Goal: Task Accomplishment & Management: Manage account settings

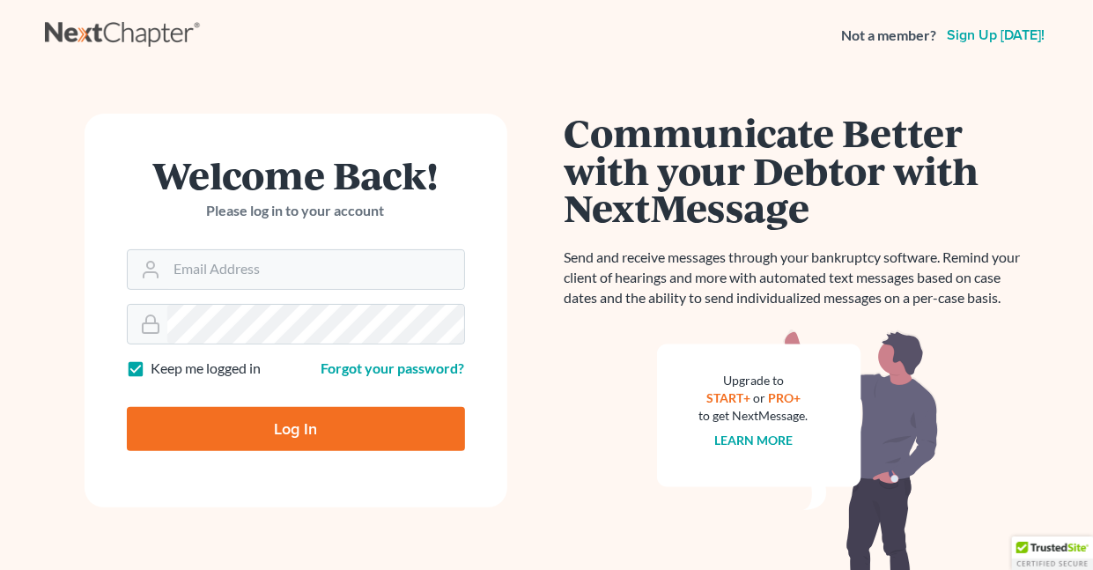
drag, startPoint x: 0, startPoint y: 0, endPoint x: 137, endPoint y: 361, distance: 386.1
click at [152, 361] on label "Keep me logged in" at bounding box center [207, 368] width 110 height 20
click at [159, 361] on input "Keep me logged in" at bounding box center [164, 363] width 11 height 11
checkbox input "false"
click at [351, 262] on input "Email Address" at bounding box center [315, 269] width 297 height 39
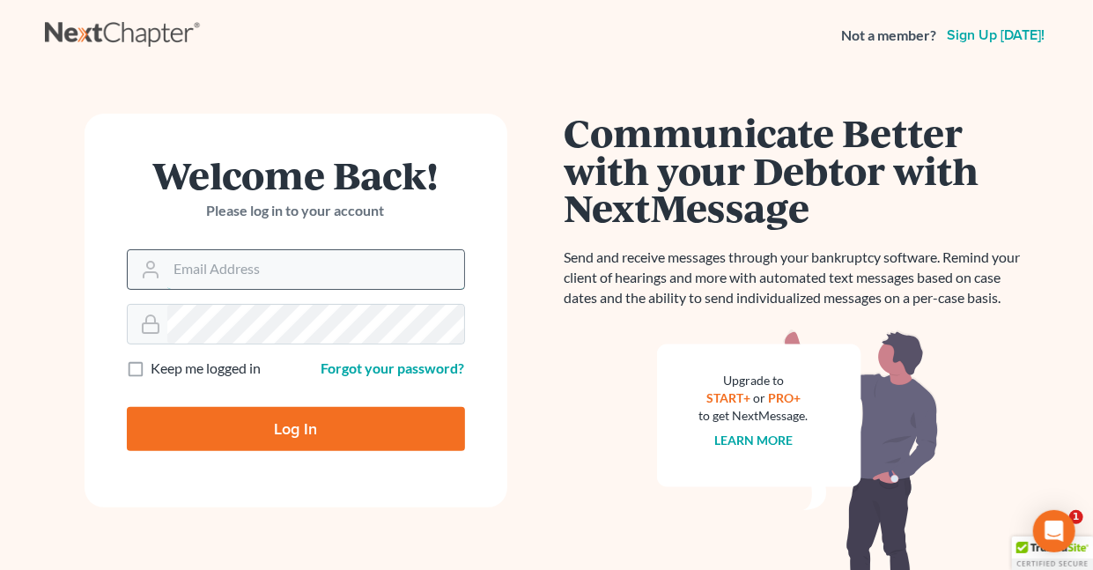
type input "[EMAIL_ADDRESS][DOMAIN_NAME]"
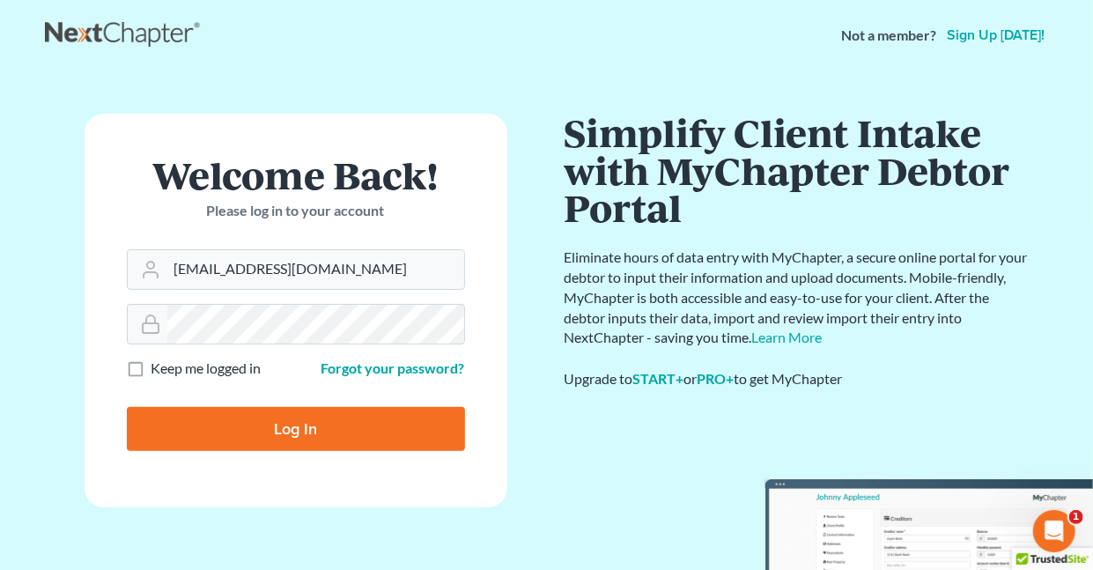
click at [285, 430] on input "Log In" at bounding box center [296, 429] width 338 height 44
type input "Thinking..."
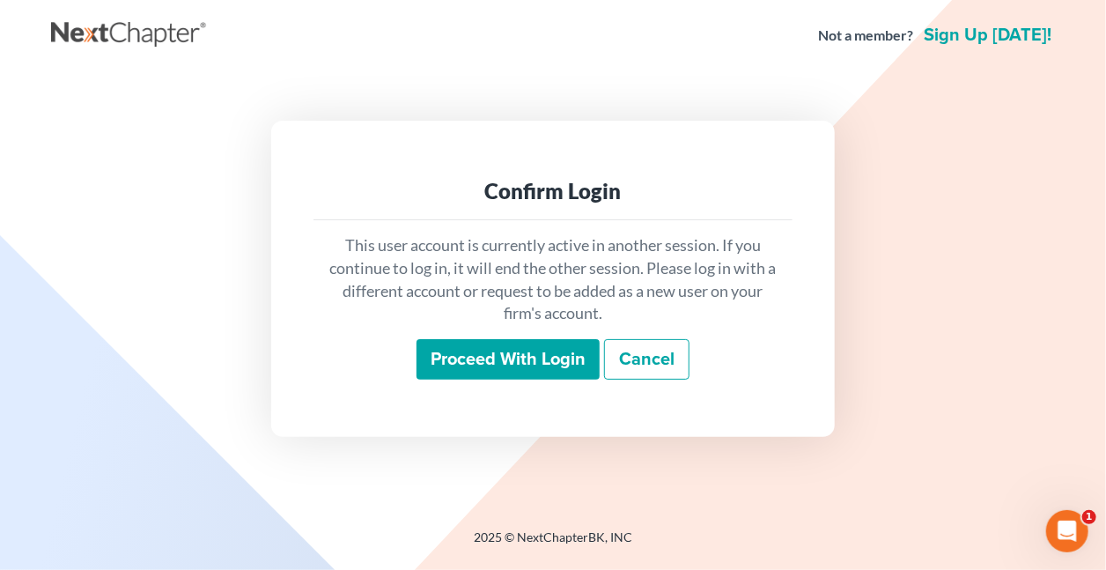
click at [465, 357] on input "Proceed with login" at bounding box center [508, 359] width 183 height 41
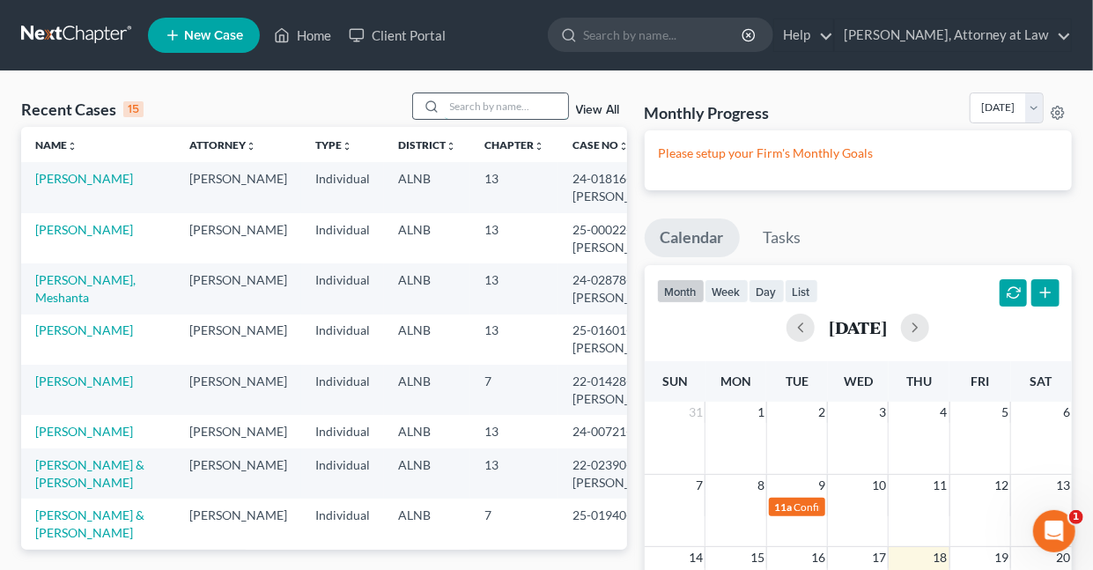
click at [477, 107] on input "search" at bounding box center [506, 106] width 123 height 26
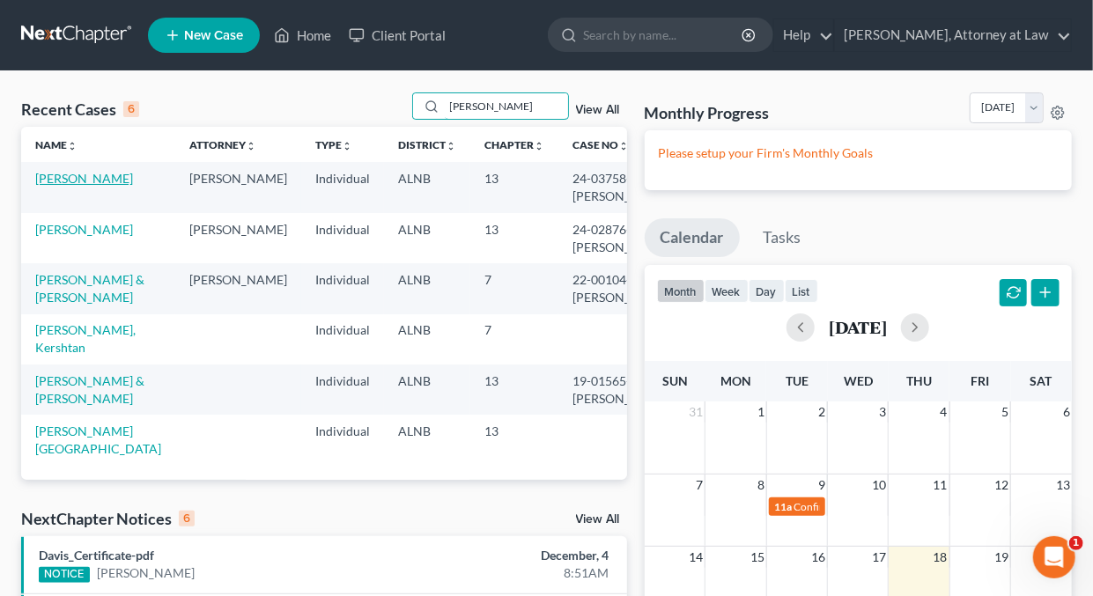
type input "Berry"
click at [92, 174] on link "Berry, Shelia" at bounding box center [84, 178] width 98 height 15
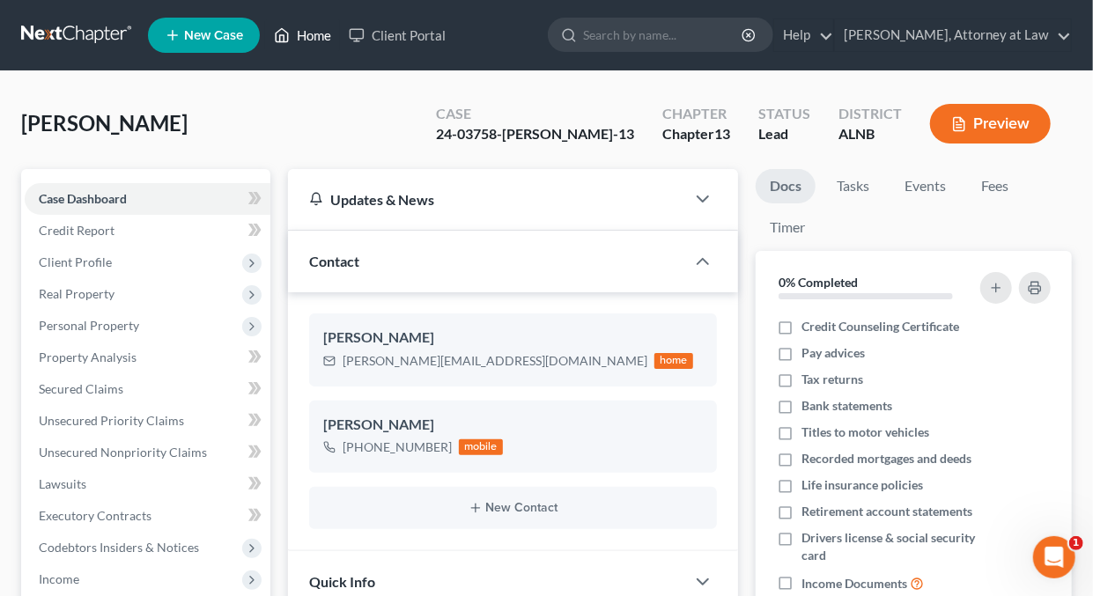
click at [312, 35] on link "Home" at bounding box center [302, 35] width 75 height 32
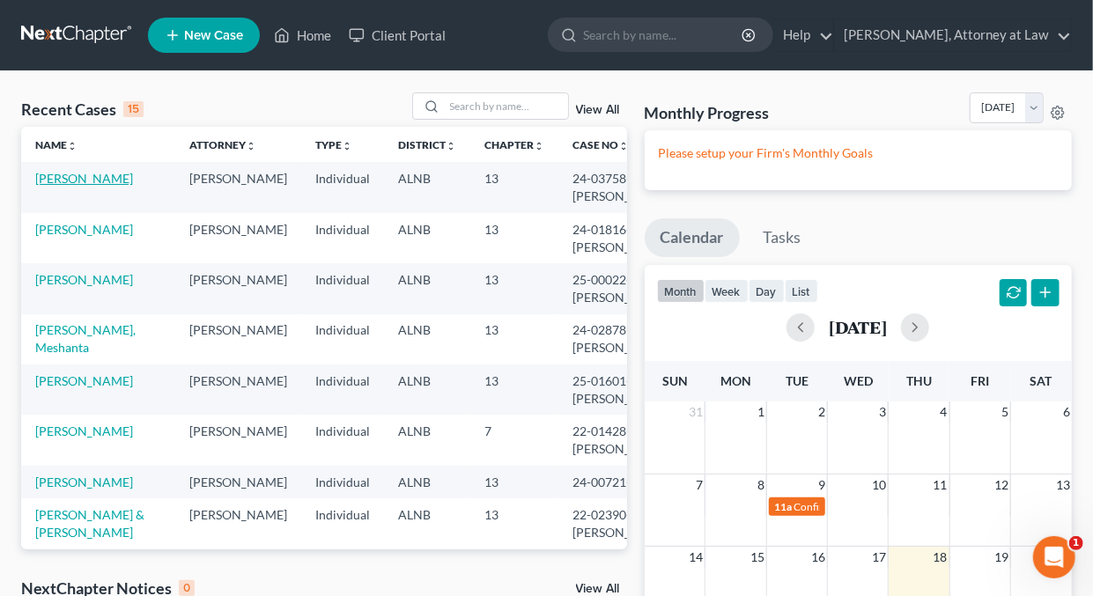
click at [77, 182] on link "Berry, Shelia" at bounding box center [84, 178] width 98 height 15
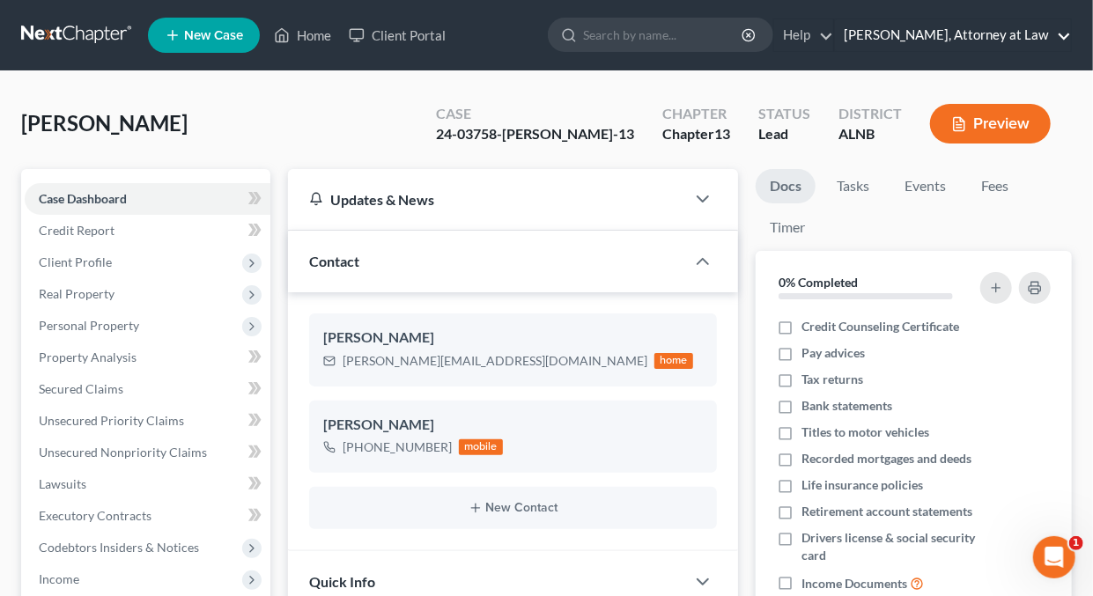
click at [1064, 34] on link "Daisy M. Holder, Attorney at Law" at bounding box center [953, 35] width 236 height 32
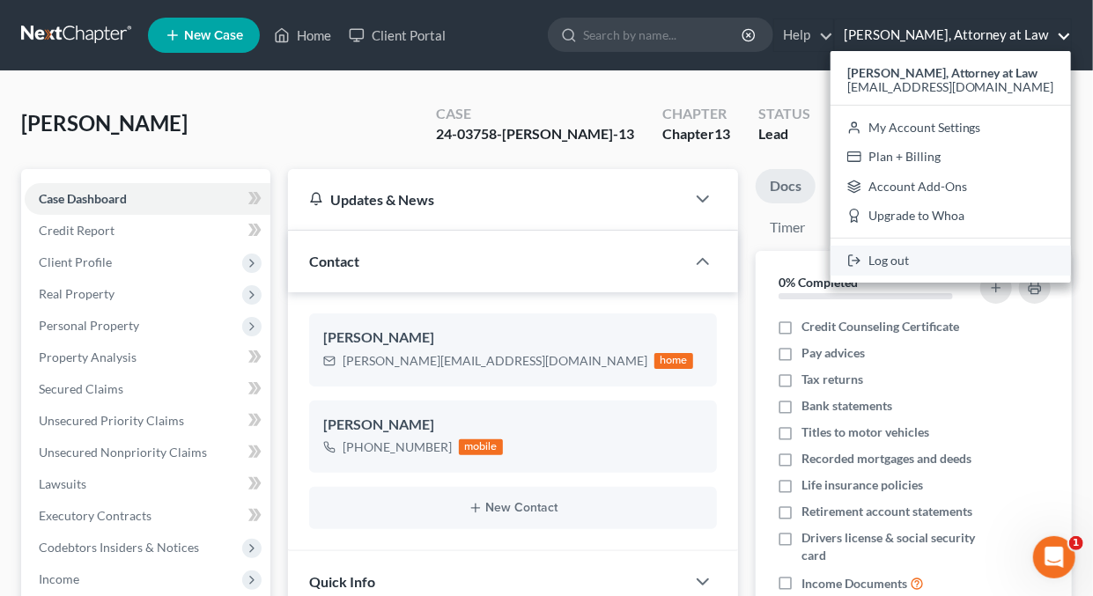
click at [917, 262] on link "Log out" at bounding box center [951, 261] width 240 height 30
